Goal: Task Accomplishment & Management: Use online tool/utility

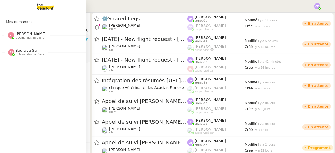
click at [25, 35] on span "[PERSON_NAME]" at bounding box center [30, 34] width 31 height 4
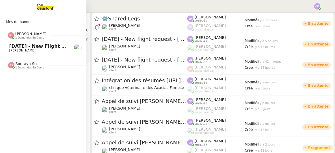
click at [25, 35] on span "[PERSON_NAME]" at bounding box center [30, 34] width 31 height 4
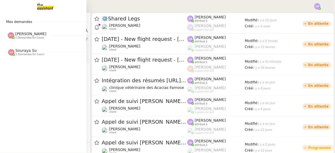
click at [24, 51] on span "Souraya Su" at bounding box center [26, 50] width 21 height 4
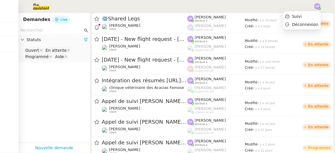
click at [316, 5] on img at bounding box center [317, 6] width 6 height 6
click at [299, 16] on span "Suivi" at bounding box center [297, 16] width 10 height 5
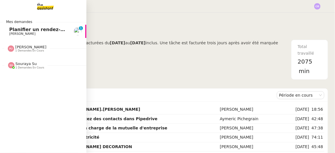
click at [14, 30] on span "Planifier un rendez-vous avec [PERSON_NAME]" at bounding box center [69, 29] width 121 height 5
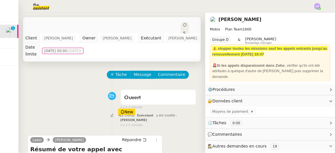
click at [188, 72] on div "Tâche Message Commentaire" at bounding box center [151, 78] width 89 height 14
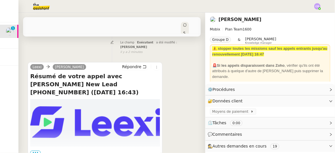
scroll to position [83, 0]
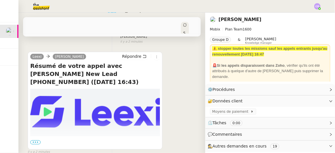
click at [36, 140] on span "•••" at bounding box center [35, 142] width 10 height 4
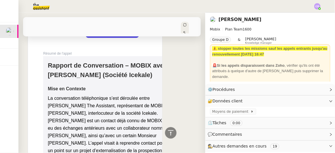
scroll to position [272, 0]
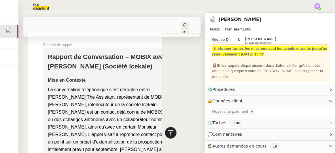
click at [168, 131] on icon at bounding box center [170, 132] width 5 height 5
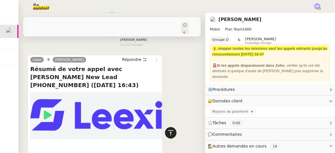
scroll to position [0, 0]
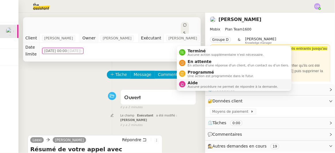
click at [203, 82] on span "Aide" at bounding box center [233, 83] width 90 height 5
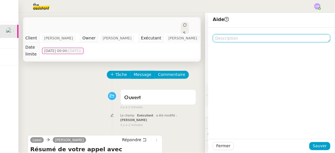
click at [220, 40] on textarea at bounding box center [271, 38] width 117 height 8
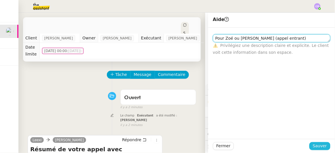
type textarea "Pour Zoé ou [PERSON_NAME] (appel entrant)"
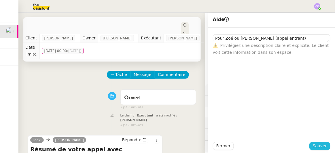
click at [312, 146] on span "Sauver" at bounding box center [319, 146] width 14 height 7
